Goal: Find specific page/section: Find specific page/section

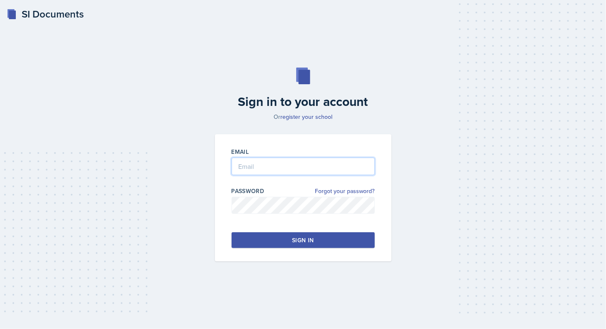
type input "[EMAIL_ADDRESS][DOMAIN_NAME]"
click at [289, 242] on button "Sign in" at bounding box center [303, 240] width 143 height 16
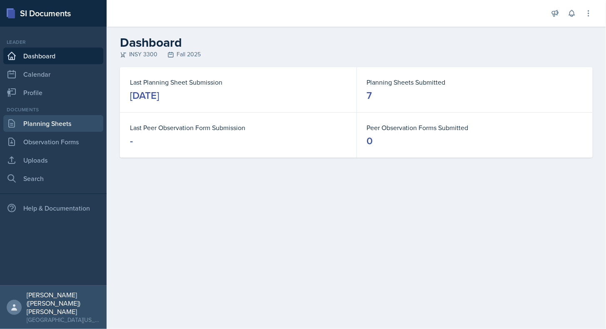
click at [59, 127] on link "Planning Sheets" at bounding box center [53, 123] width 100 height 17
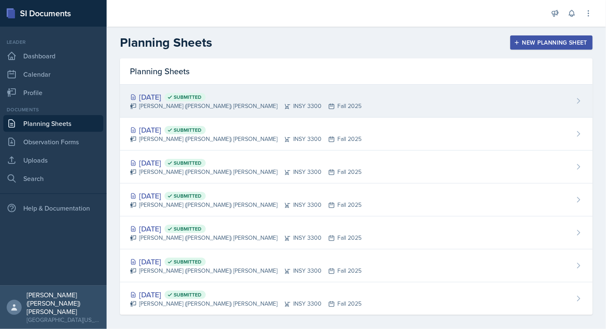
click at [284, 105] on icon at bounding box center [287, 106] width 7 height 7
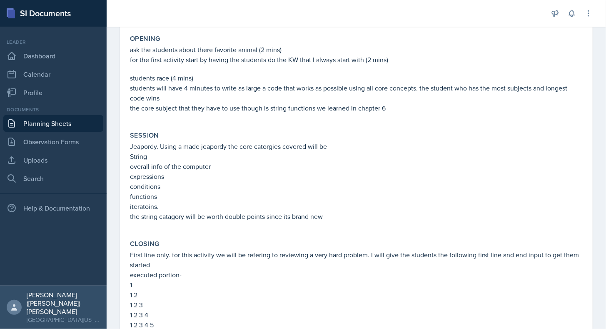
scroll to position [218, 0]
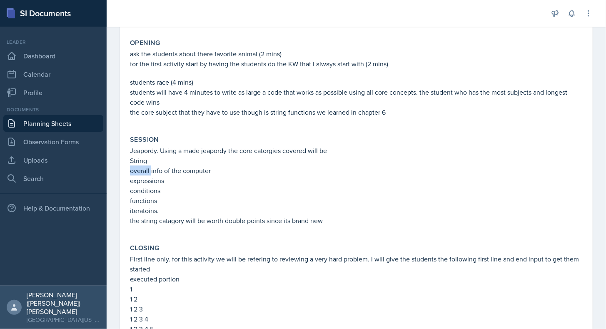
drag, startPoint x: 131, startPoint y: 170, endPoint x: 150, endPoint y: 168, distance: 19.7
click at [150, 168] on p "overall info of the computer" at bounding box center [356, 170] width 453 height 10
